Goal: Navigation & Orientation: Find specific page/section

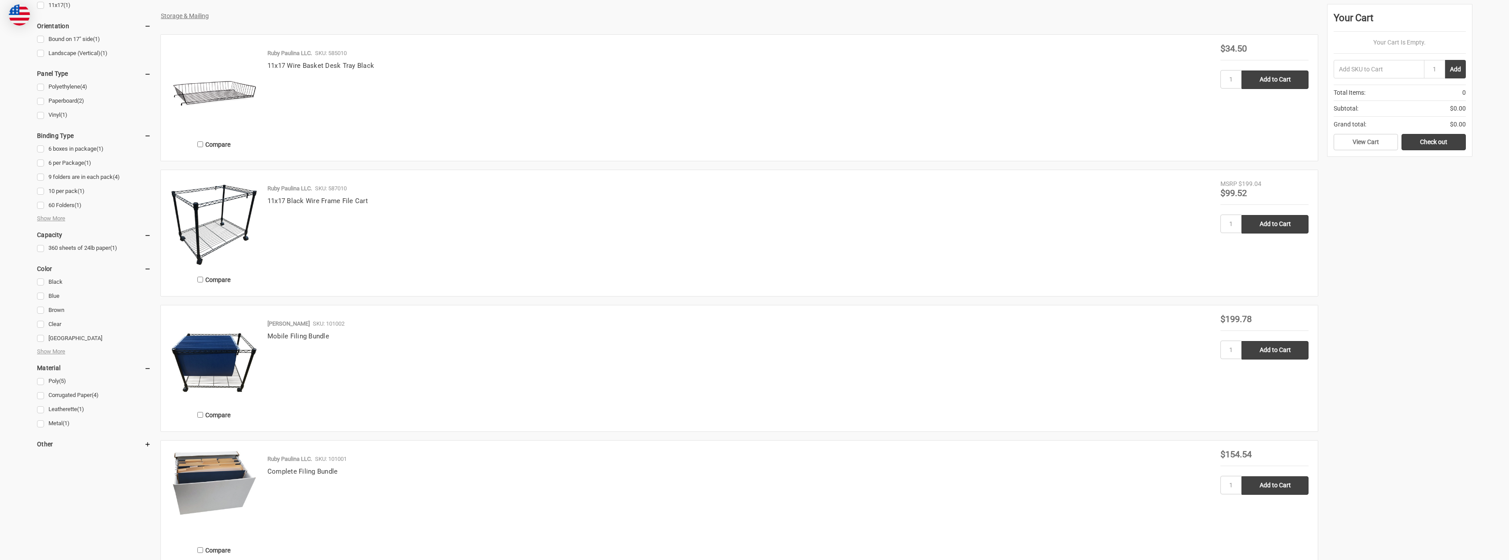
scroll to position [353, 0]
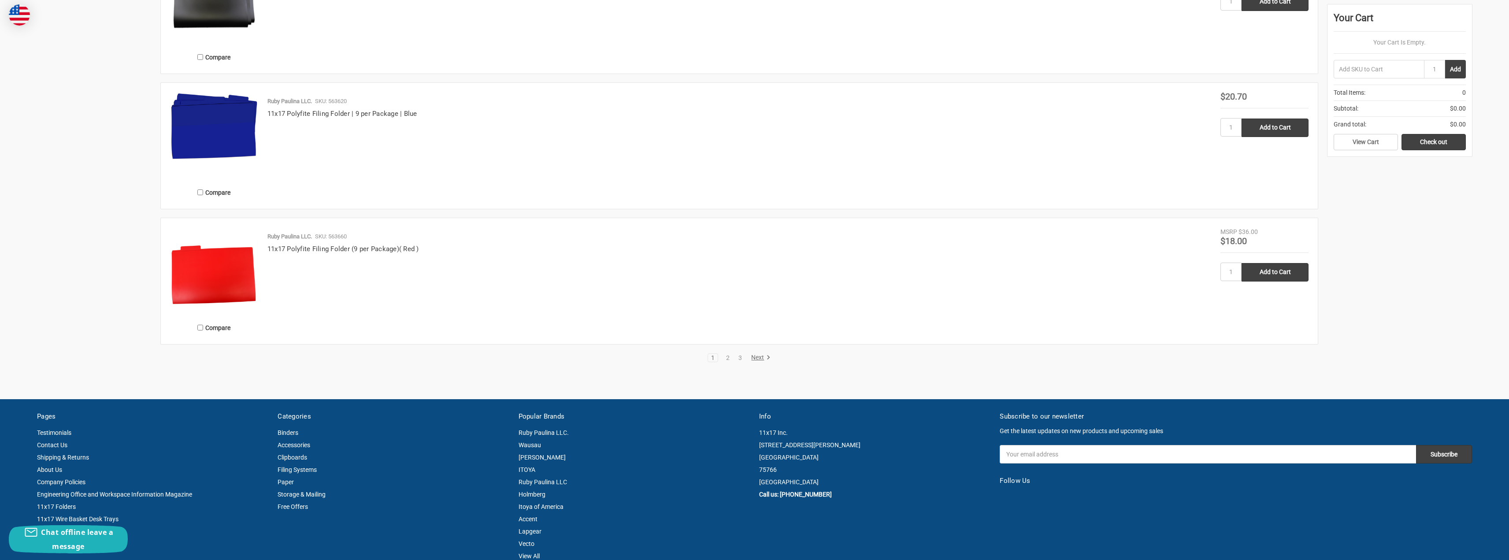
scroll to position [1674, 0]
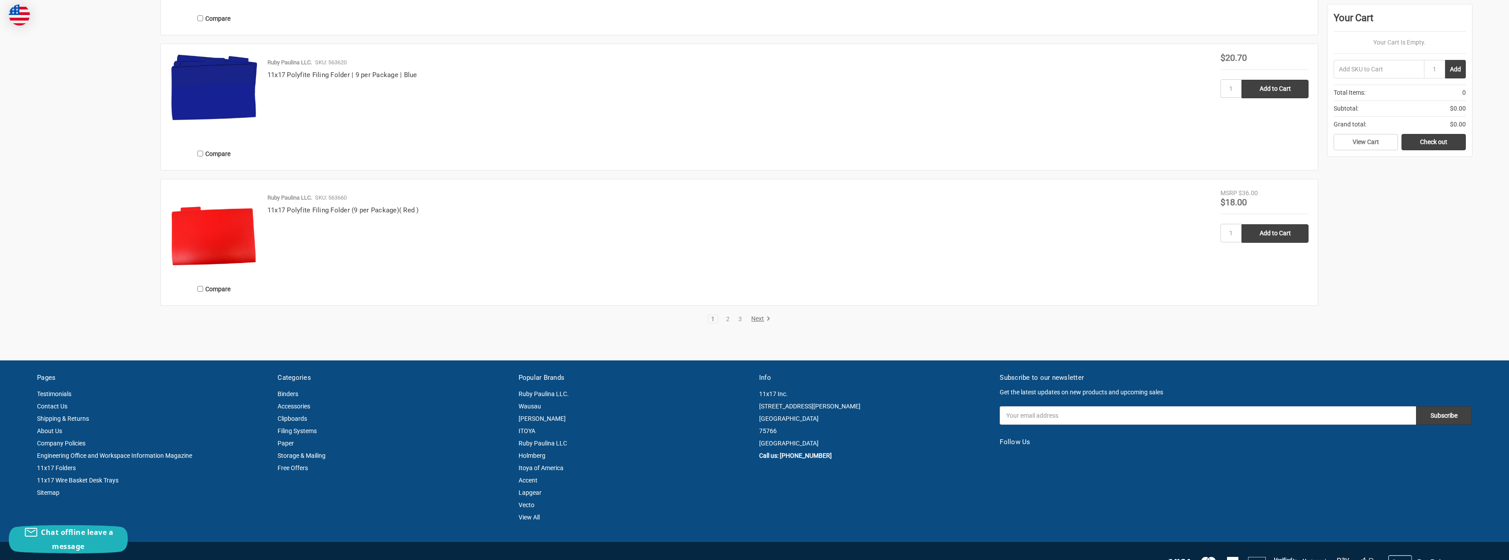
click at [764, 319] on link "Next" at bounding box center [759, 319] width 22 height 8
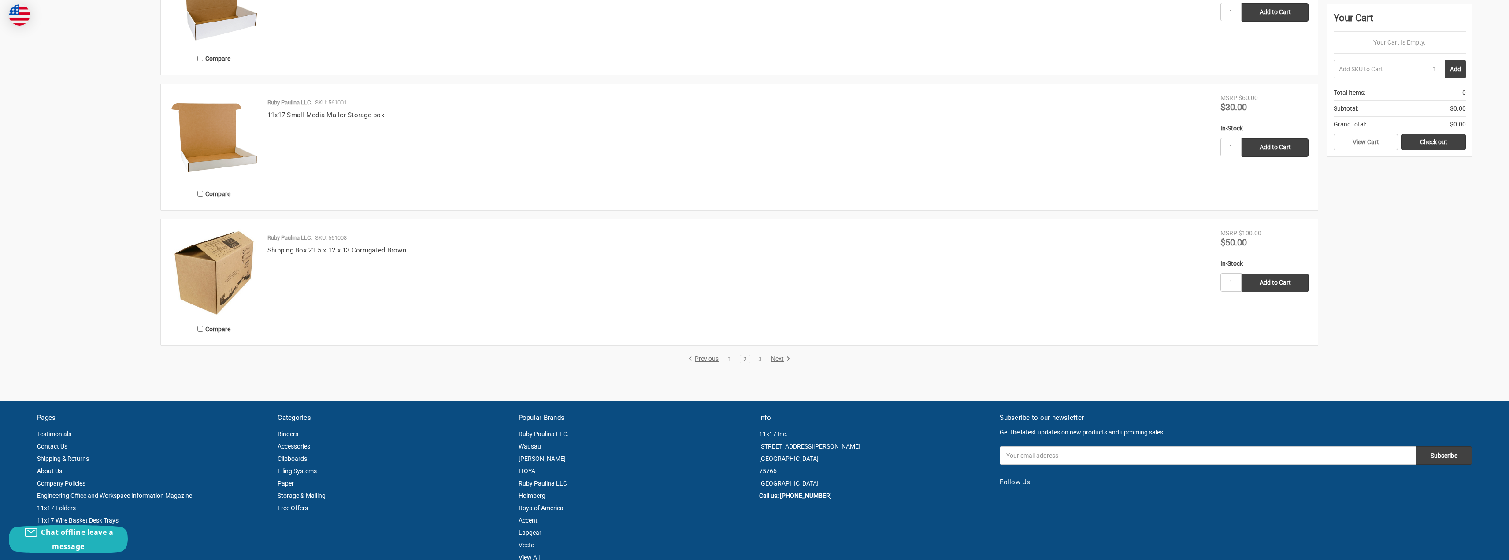
scroll to position [1586, 0]
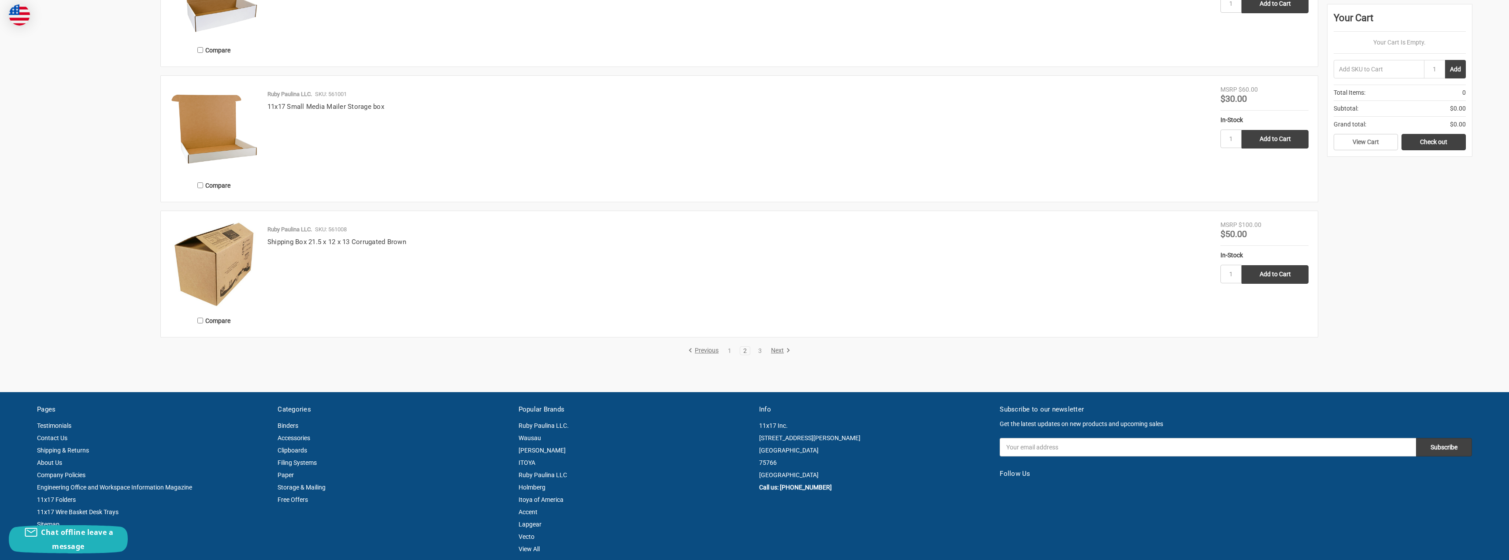
click at [782, 349] on link "Next" at bounding box center [779, 351] width 22 height 8
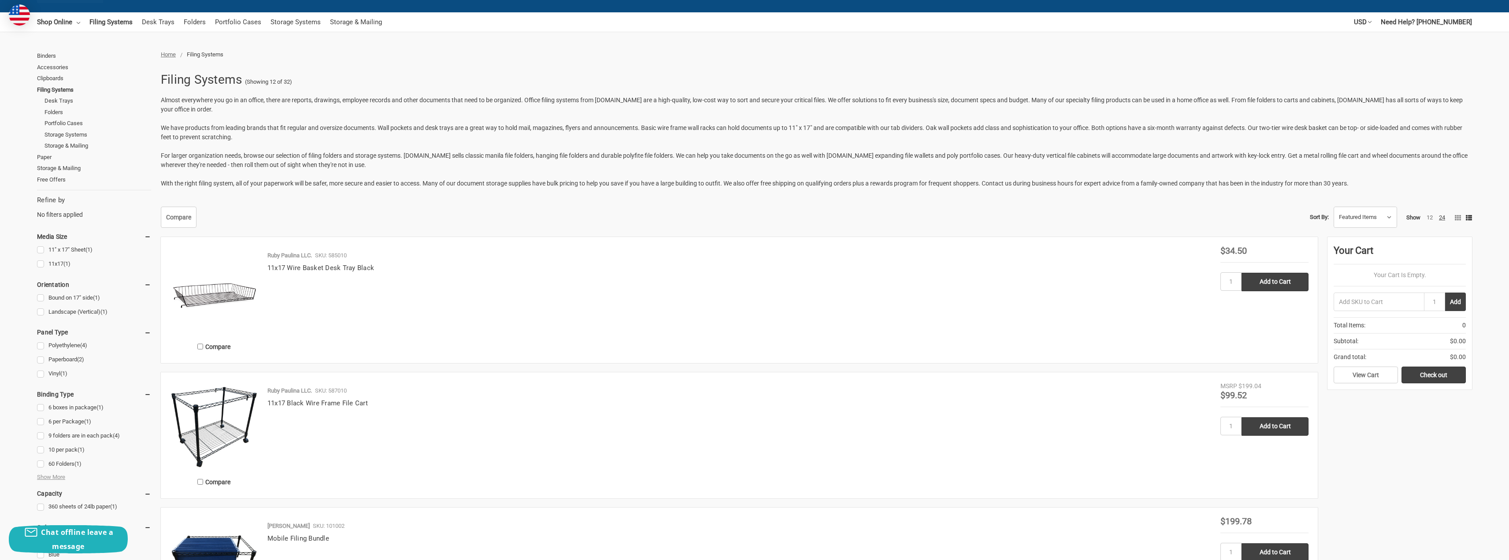
scroll to position [88, 0]
